Goal: Task Accomplishment & Management: Manage account settings

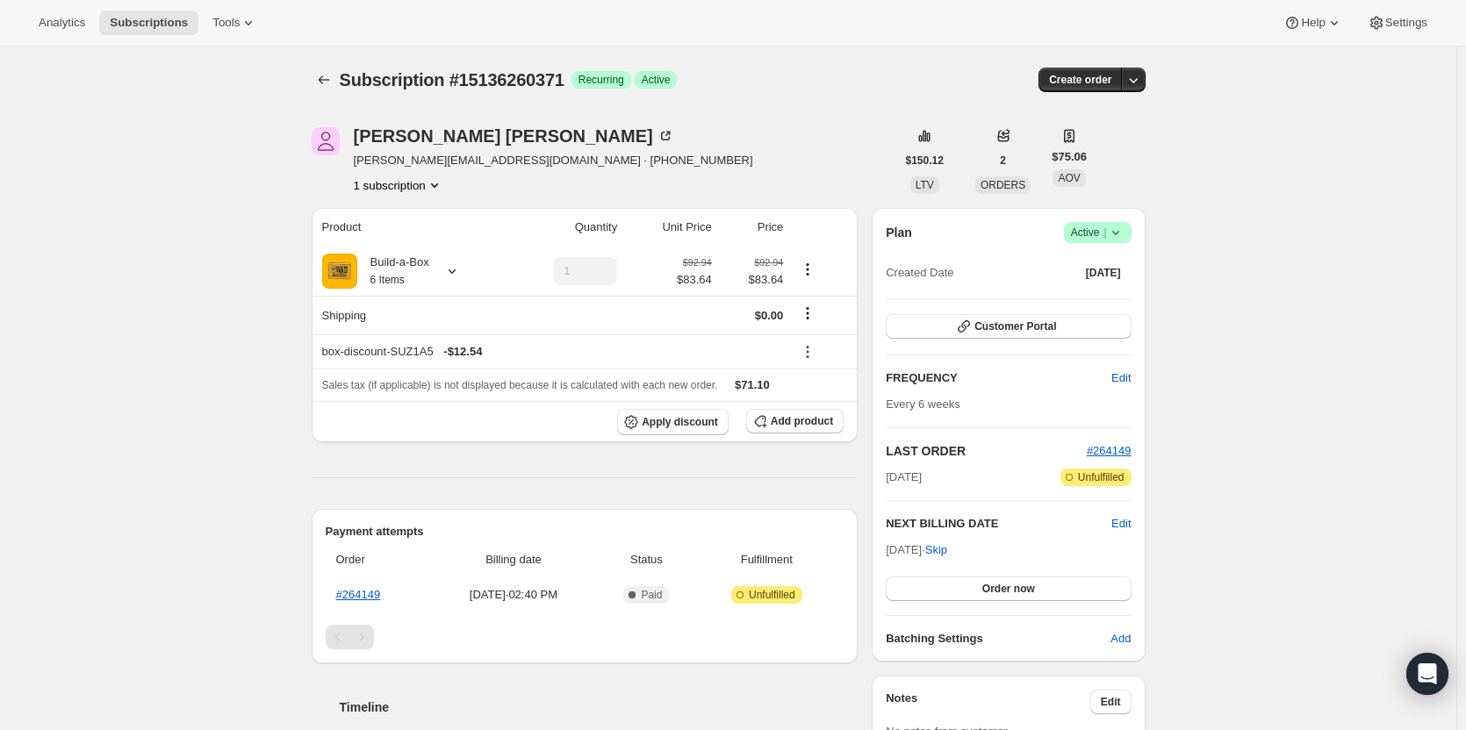
click at [443, 193] on icon "Product actions" at bounding box center [435, 185] width 18 height 18
click at [198, 194] on div "Subscription #15136260371. This page is ready Subscription #15136260371 Success…" at bounding box center [728, 704] width 1456 height 1315
click at [461, 270] on icon at bounding box center [452, 271] width 18 height 18
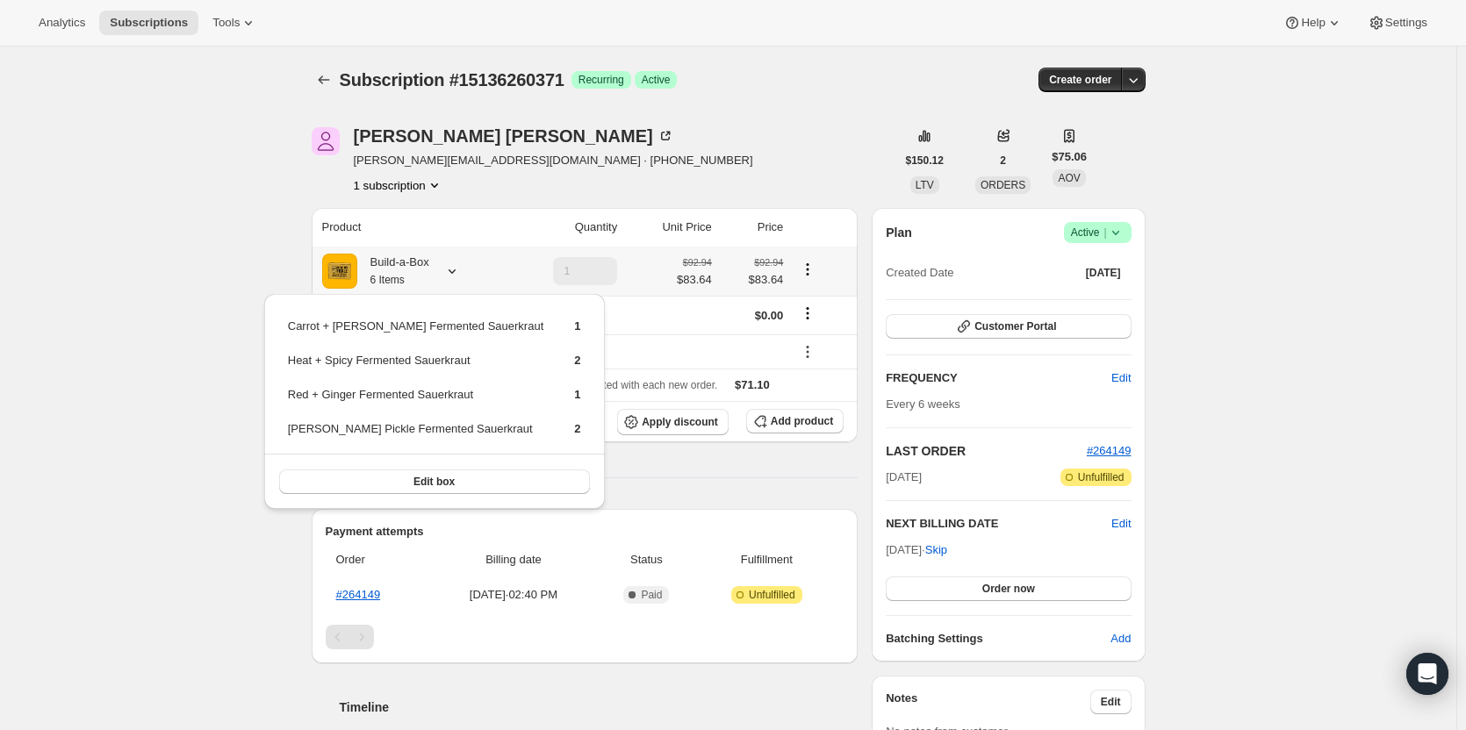
click at [461, 270] on icon at bounding box center [452, 271] width 18 height 18
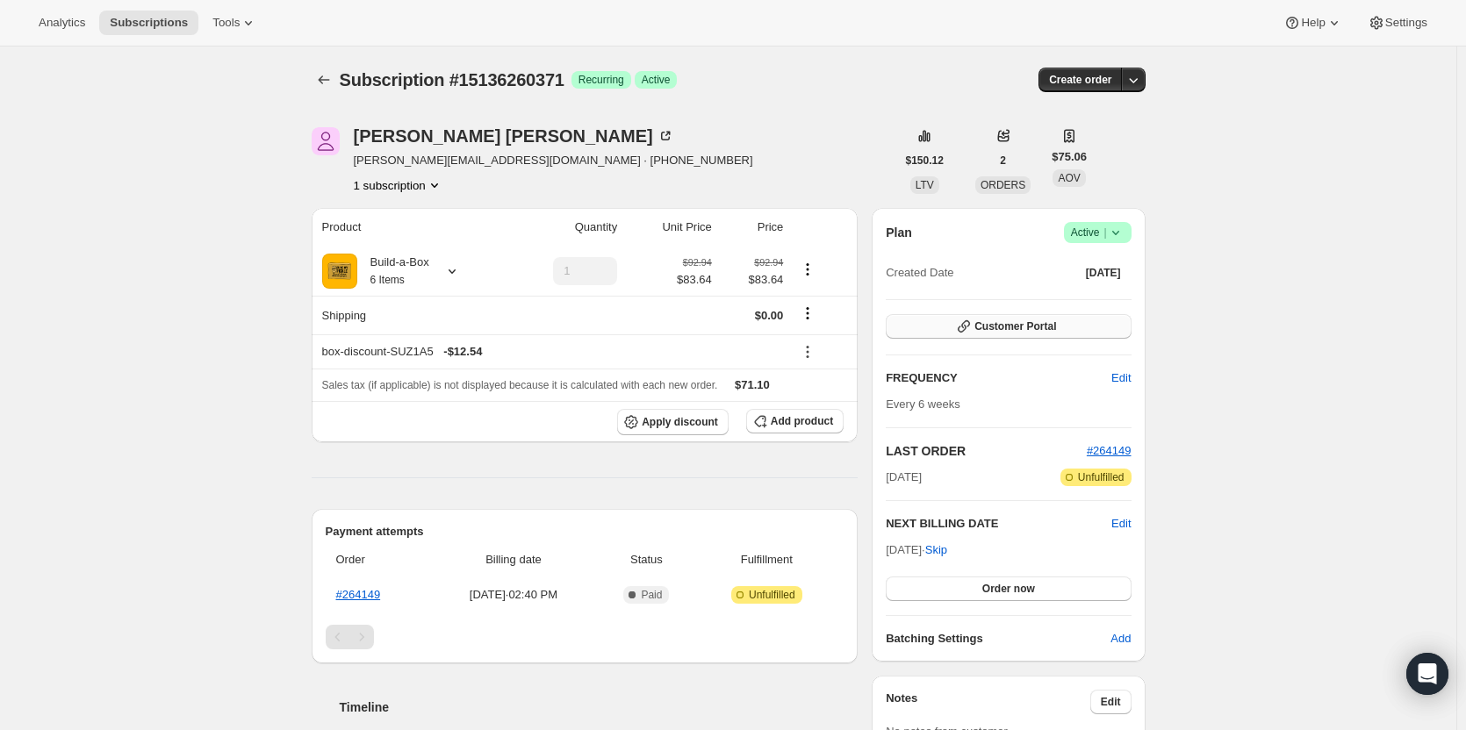
click at [1081, 334] on button "Customer Portal" at bounding box center [1008, 326] width 245 height 25
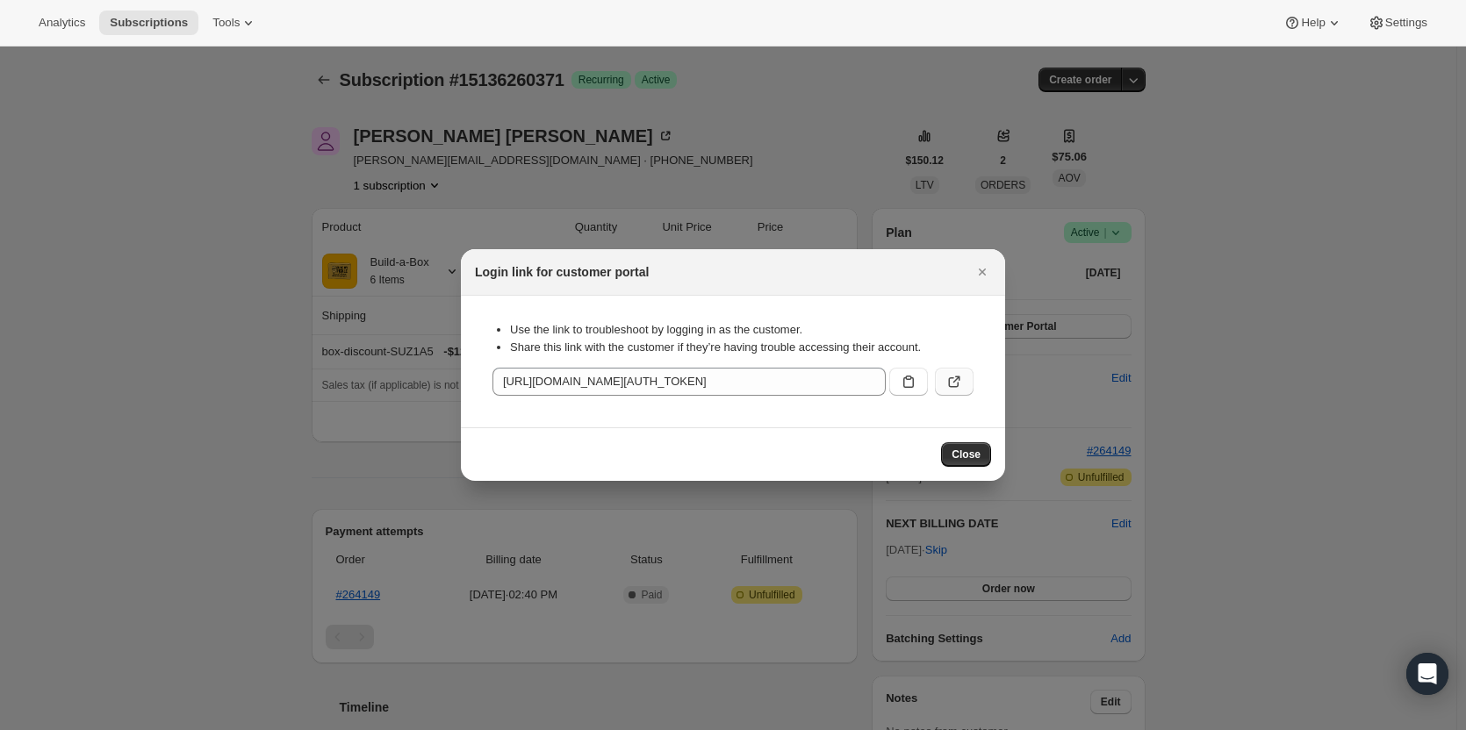
click at [943, 381] on button ":r1l:" at bounding box center [954, 382] width 39 height 28
click at [885, 101] on div at bounding box center [733, 365] width 1466 height 730
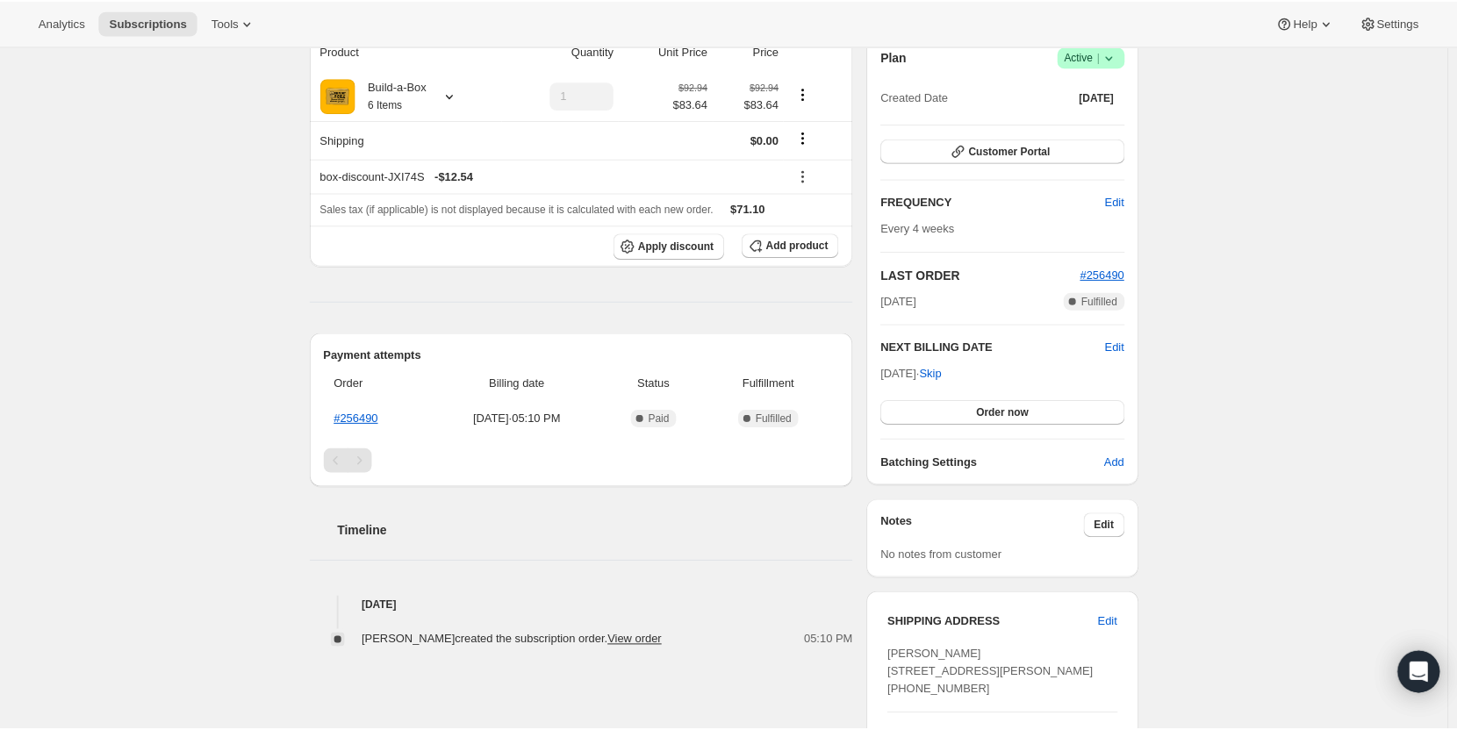
scroll to position [88, 0]
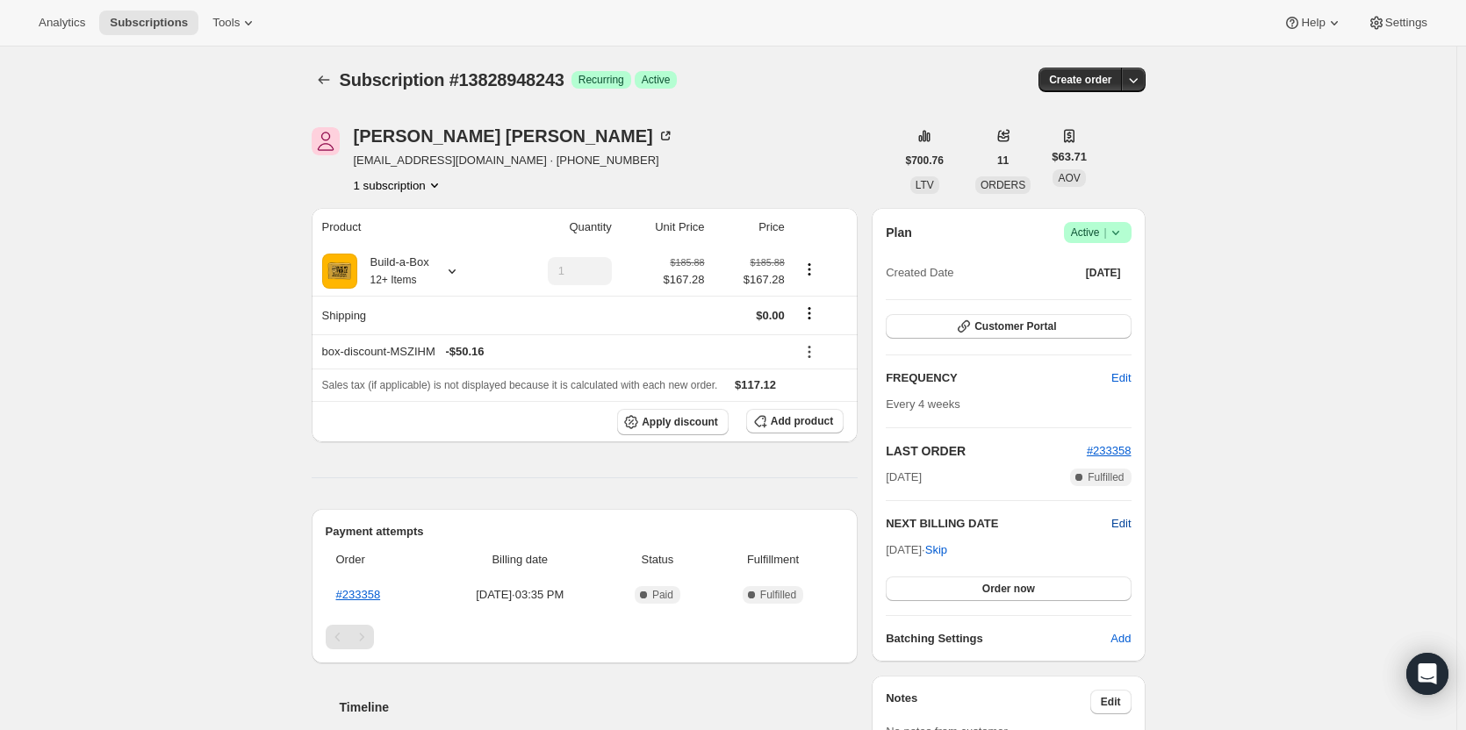
click at [1131, 522] on span "Edit" at bounding box center [1120, 524] width 19 height 18
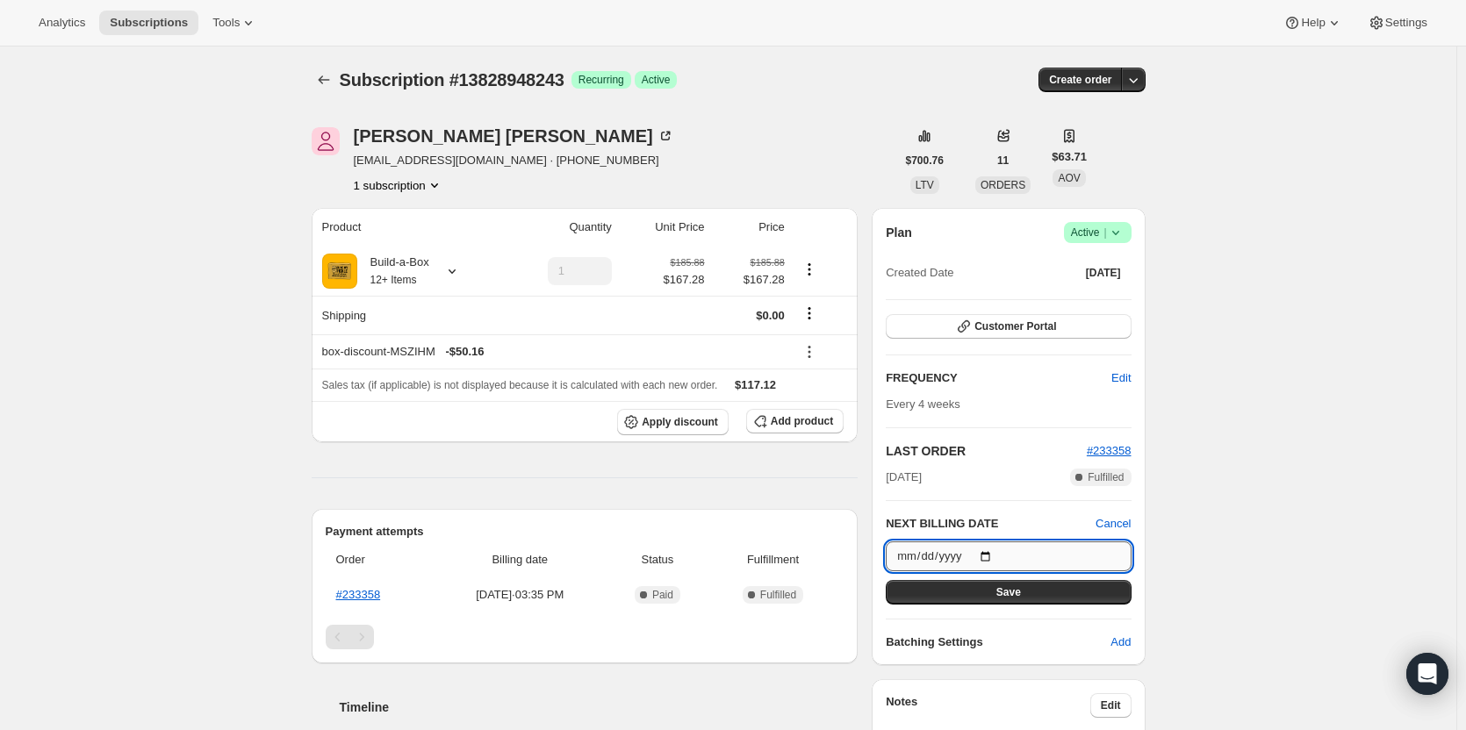
click at [993, 552] on input "[DATE]" at bounding box center [1008, 557] width 245 height 30
type input "[DATE]"
click at [1035, 600] on button "Save" at bounding box center [1008, 592] width 245 height 25
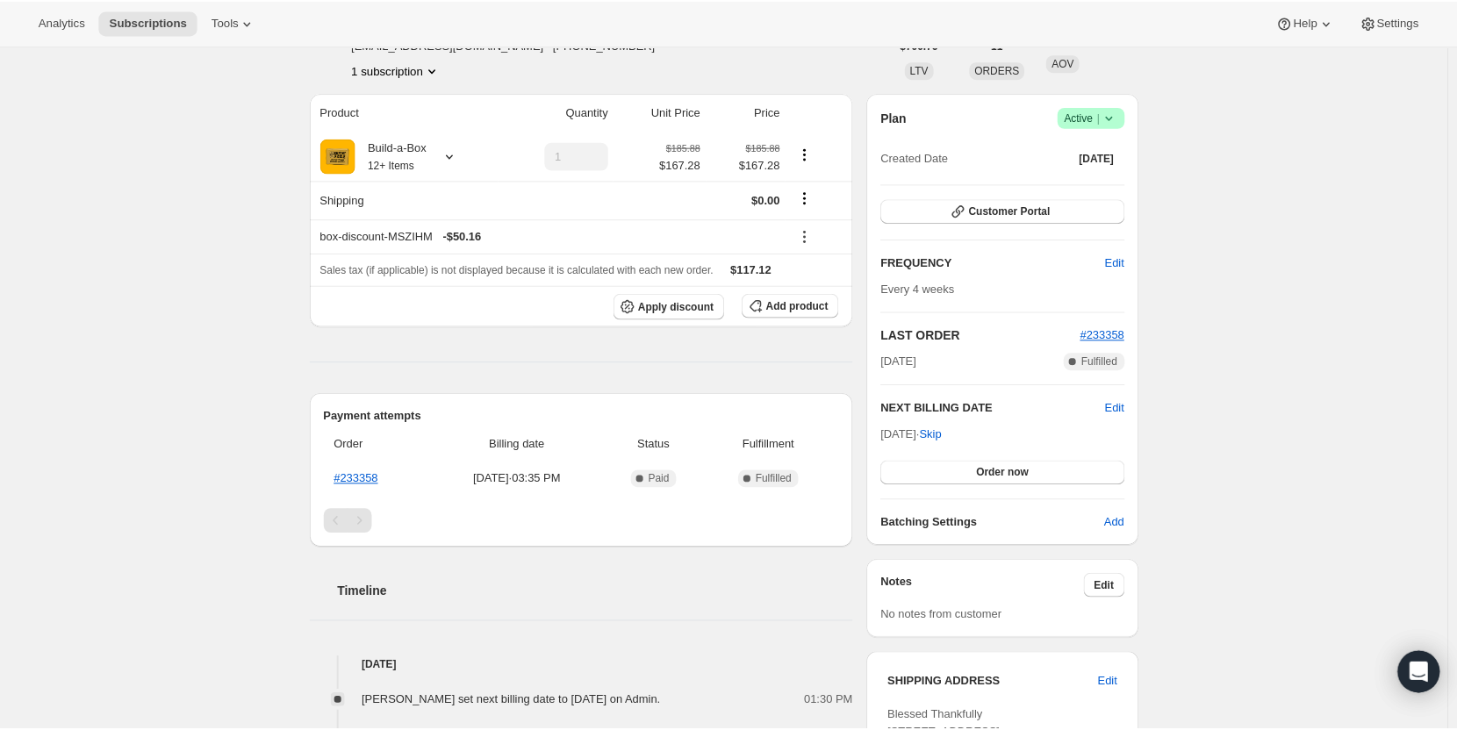
scroll to position [176, 0]
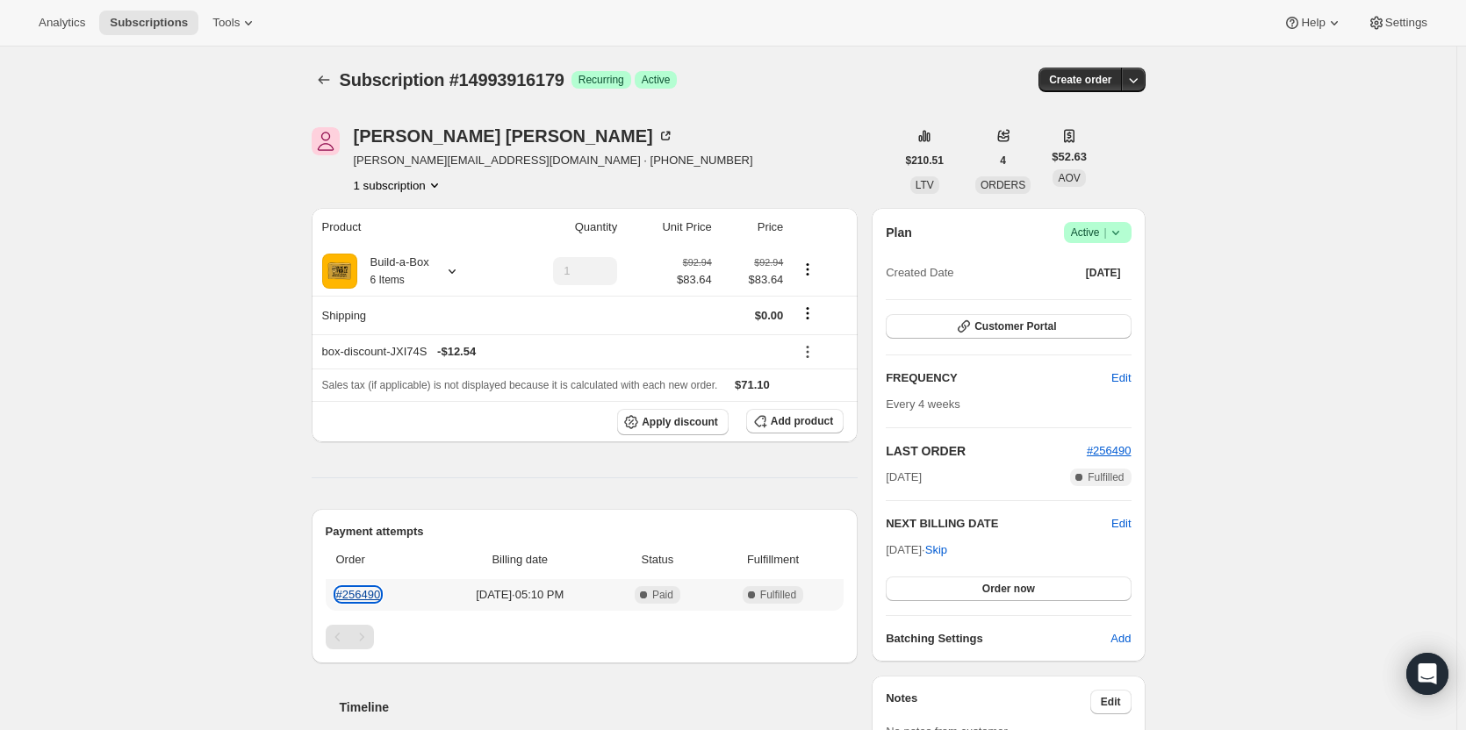
click at [375, 589] on link "#256490" at bounding box center [358, 594] width 45 height 13
click at [1130, 528] on span "Edit" at bounding box center [1120, 524] width 19 height 18
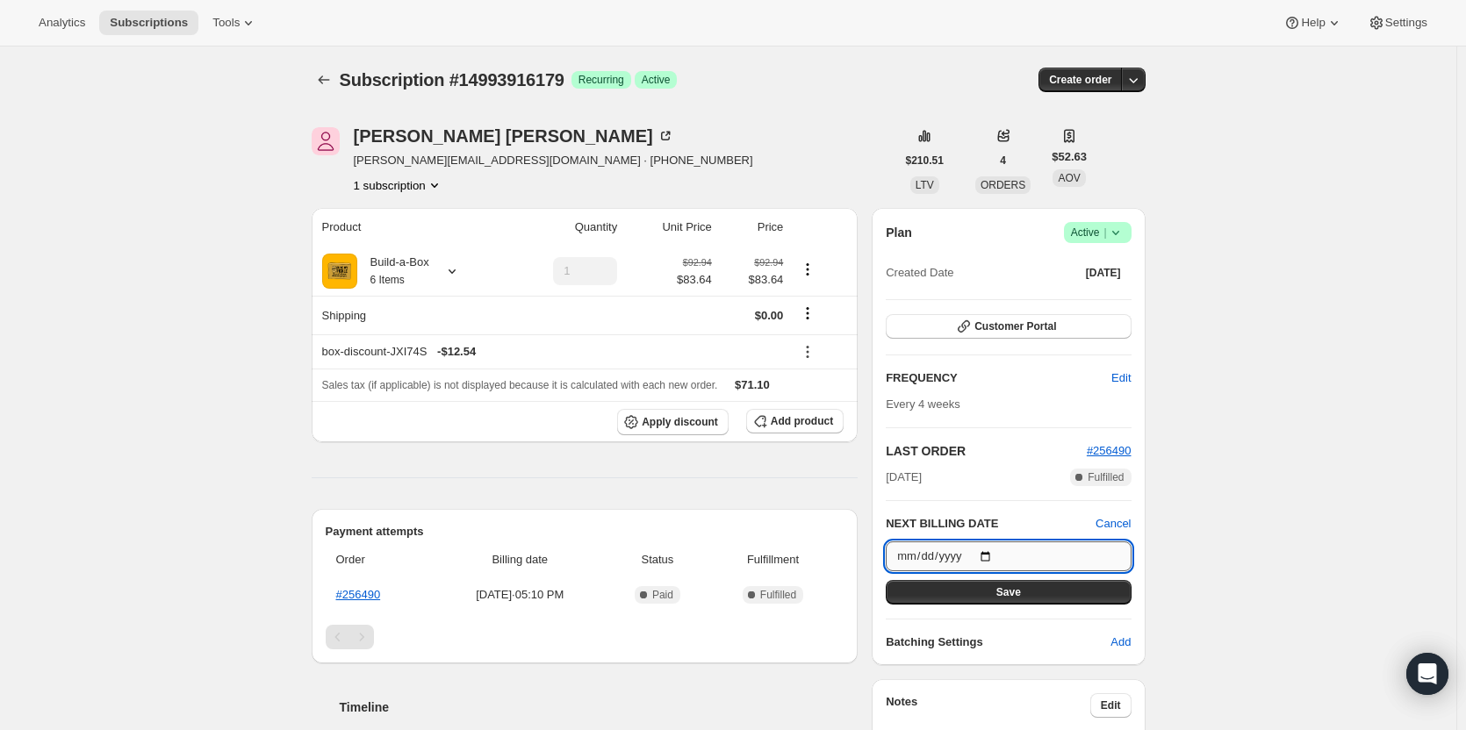
click at [993, 557] on input "2025-09-27" at bounding box center [1008, 557] width 245 height 30
type input "2025-10-10"
click at [1036, 590] on button "Save" at bounding box center [1008, 592] width 245 height 25
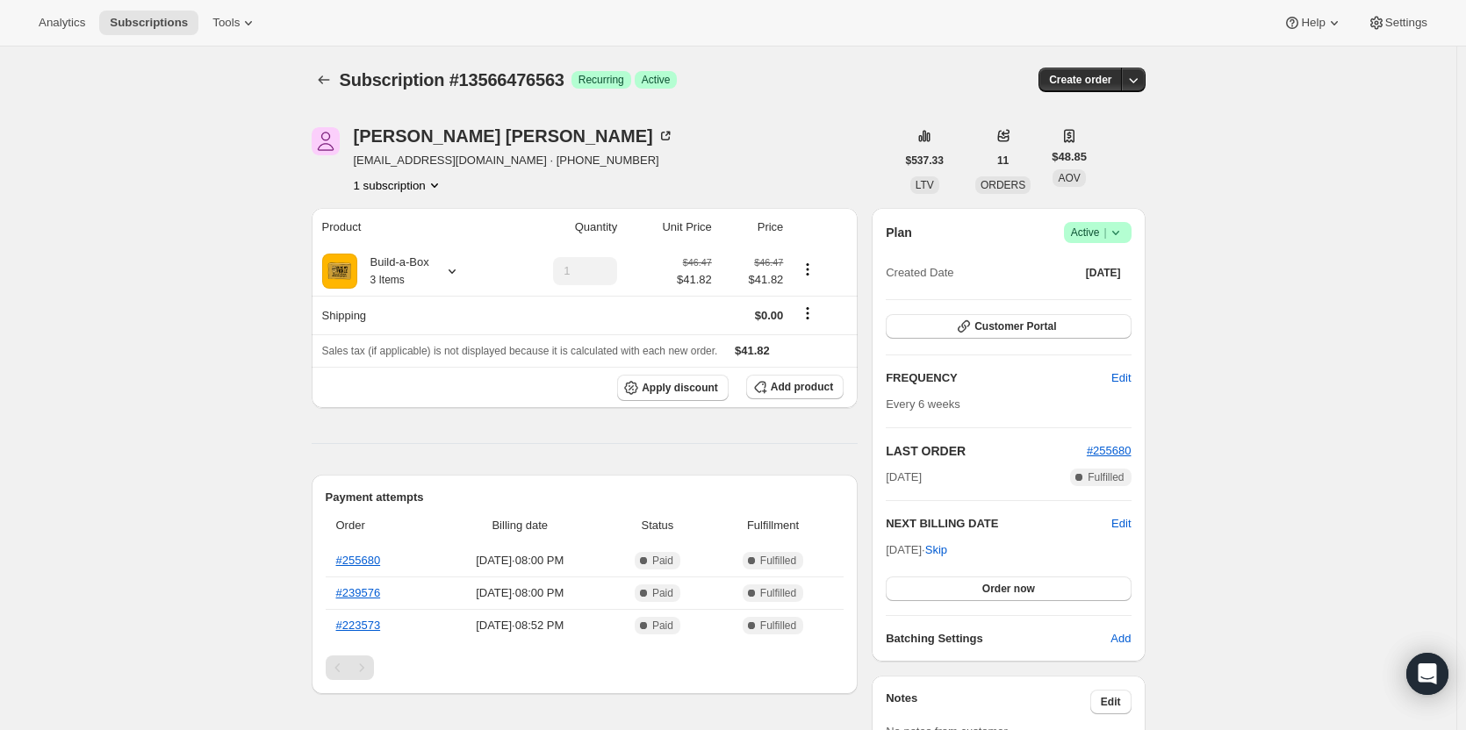
click at [1124, 242] on span "Success Active |" at bounding box center [1098, 232] width 68 height 21
click at [1122, 259] on span "Pause subscription" at bounding box center [1102, 268] width 99 height 18
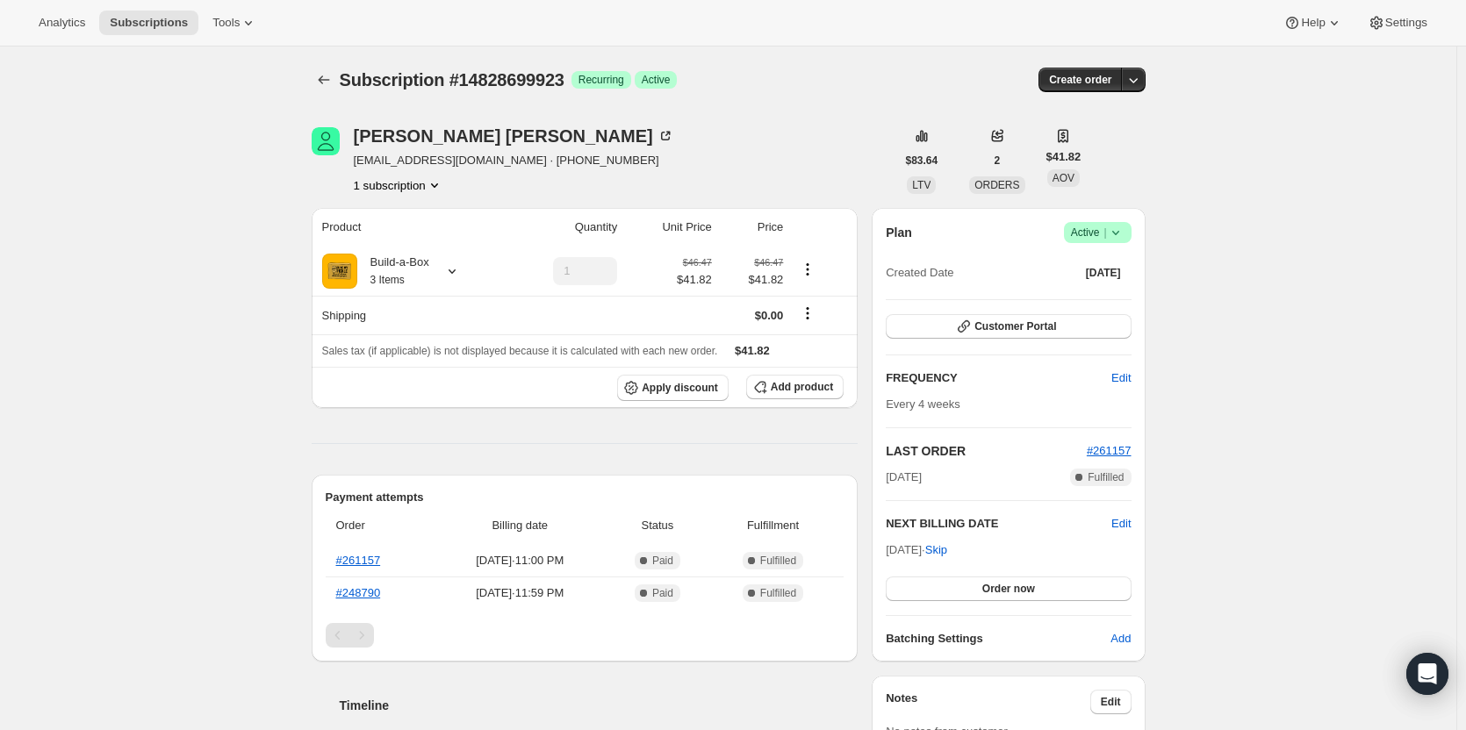
click at [1131, 240] on span "Success Active |" at bounding box center [1098, 232] width 68 height 21
click at [1129, 304] on span "Cancel subscription" at bounding box center [1102, 297] width 99 height 13
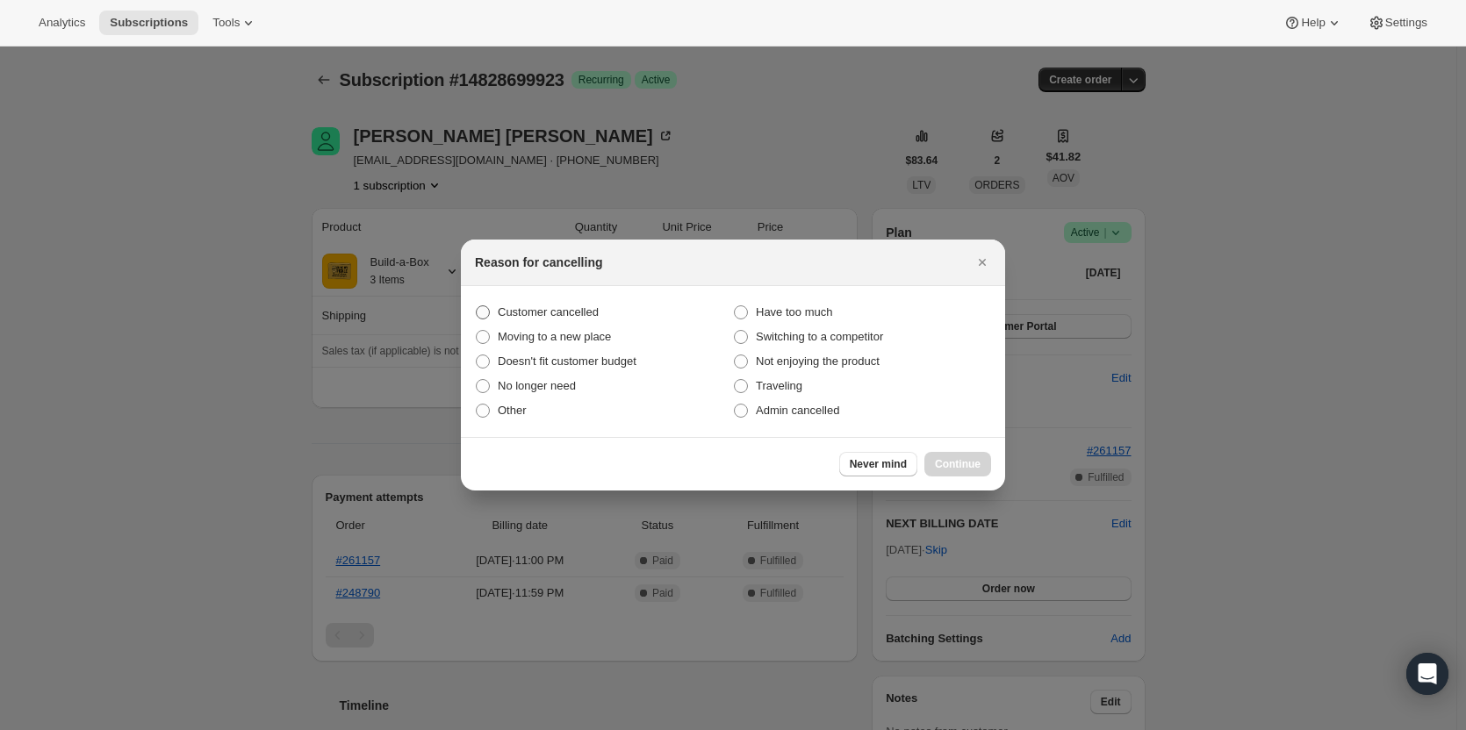
click at [580, 309] on span "Customer cancelled" at bounding box center [548, 311] width 101 height 13
click at [477, 306] on input "Customer cancelled" at bounding box center [476, 305] width 1 height 1
radio input "true"
click at [966, 471] on button "Continue" at bounding box center [957, 464] width 67 height 25
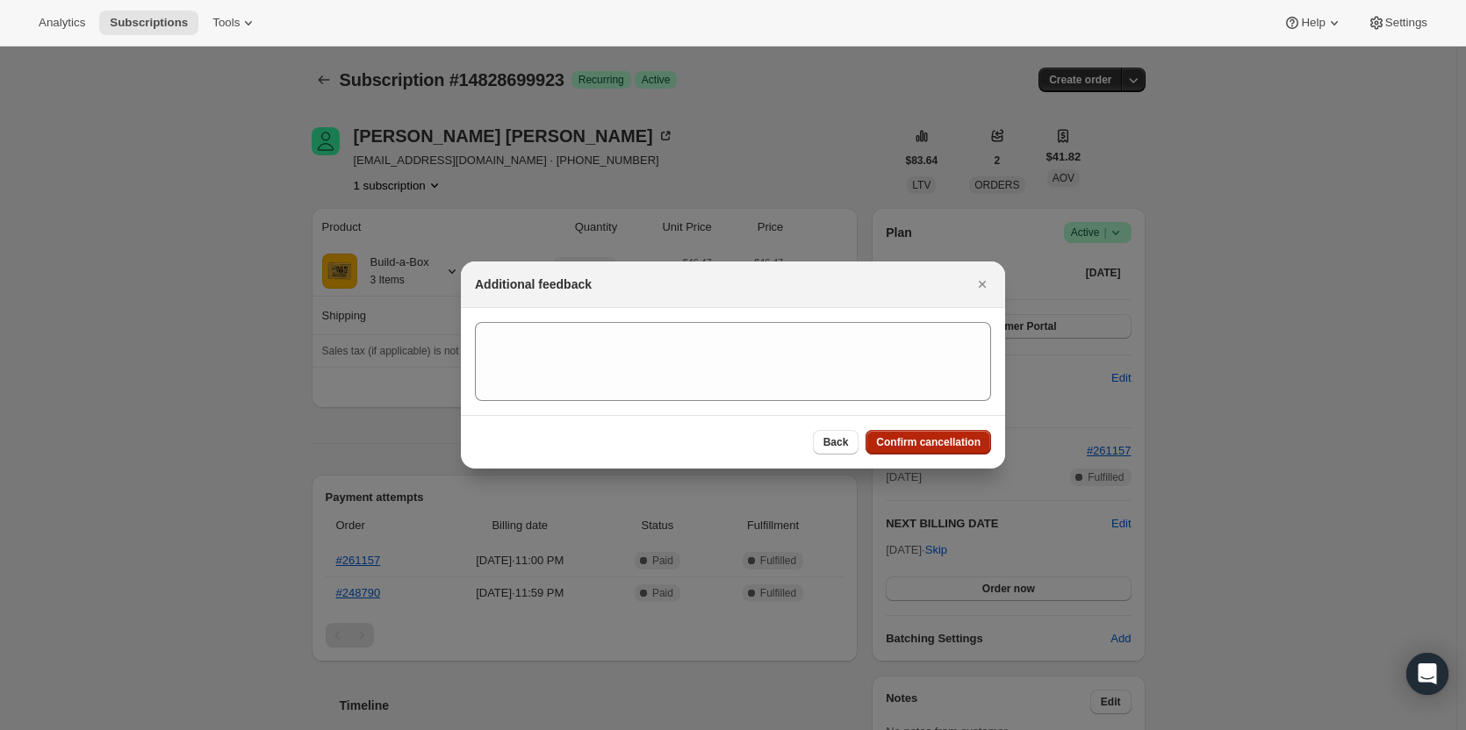
click at [962, 454] on button "Confirm cancellation" at bounding box center [928, 442] width 126 height 25
